Goal: Information Seeking & Learning: Learn about a topic

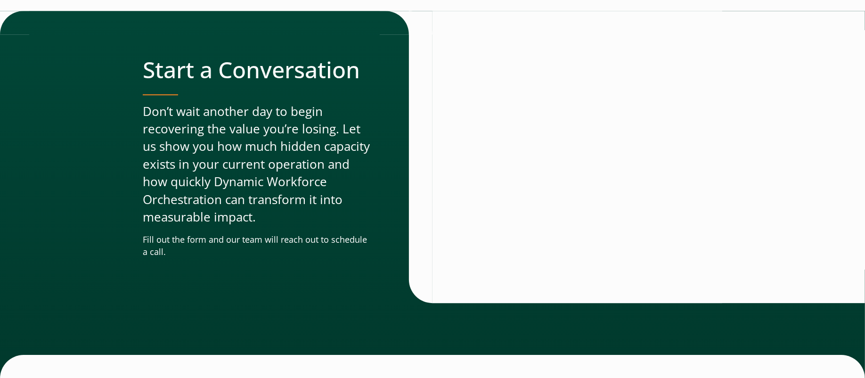
scroll to position [2725, 0]
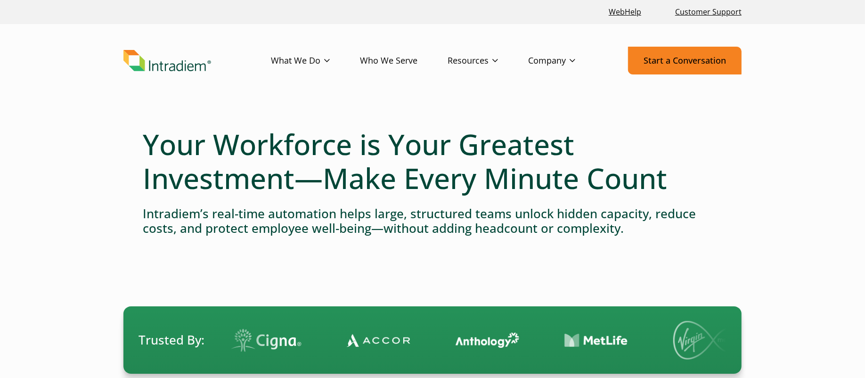
click at [667, 57] on link "Start a Conversation" at bounding box center [685, 61] width 114 height 28
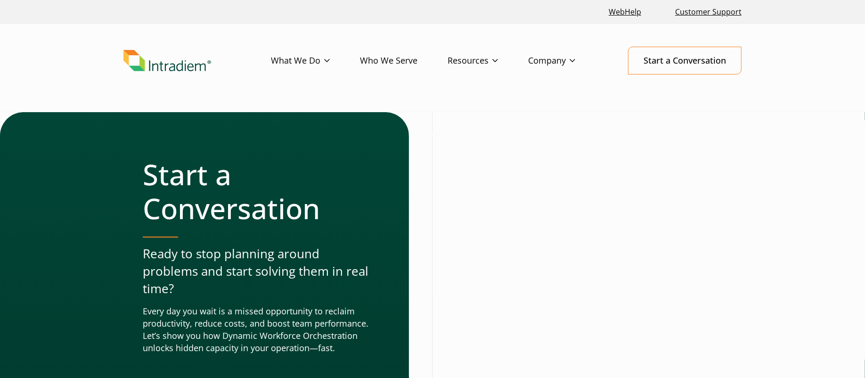
click at [164, 59] on img "Link to homepage of Intradiem" at bounding box center [167, 61] width 88 height 22
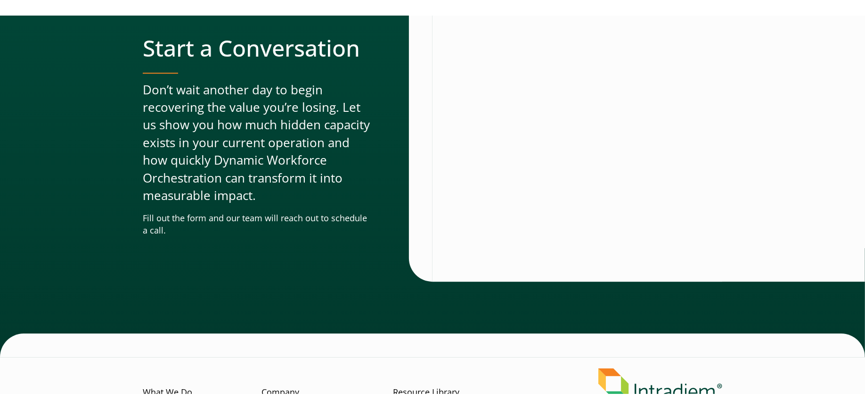
scroll to position [2762, 0]
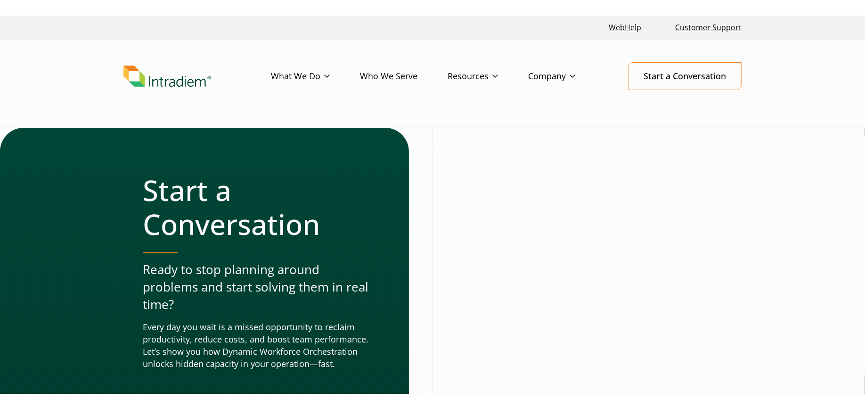
scroll to position [49, 0]
